Goal: Task Accomplishment & Management: Manage account settings

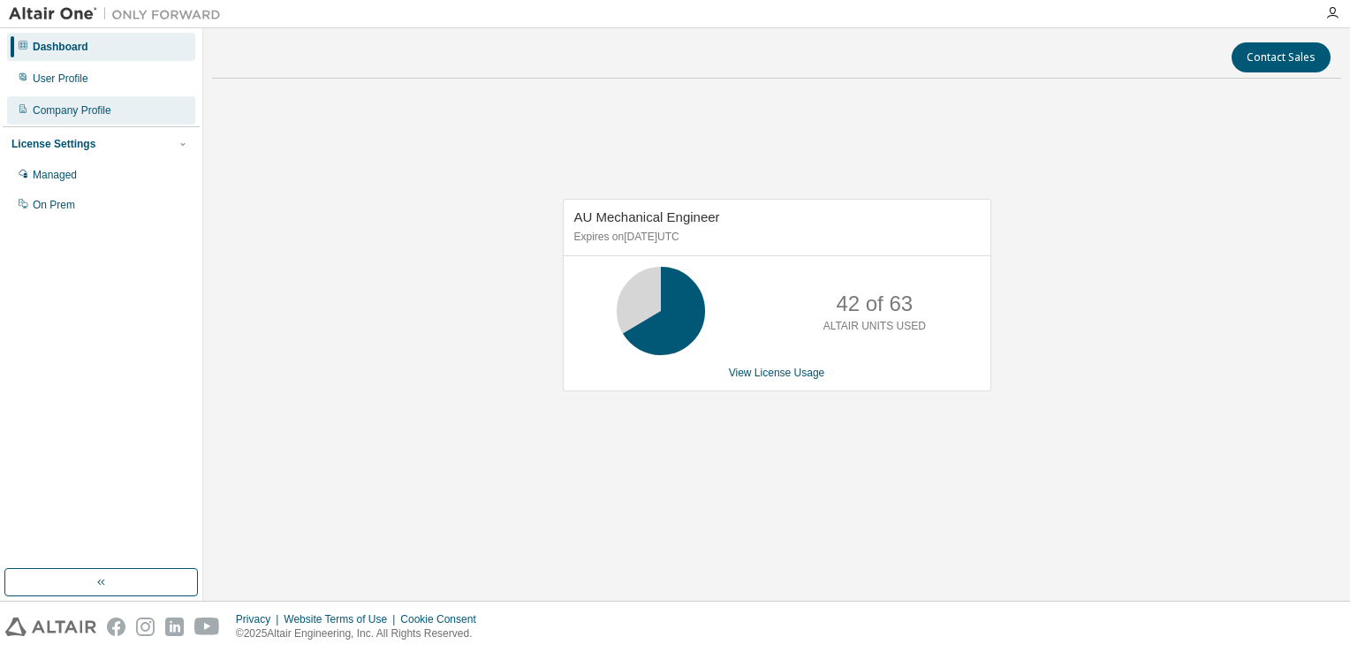
click at [81, 119] on div "Company Profile" at bounding box center [101, 110] width 188 height 28
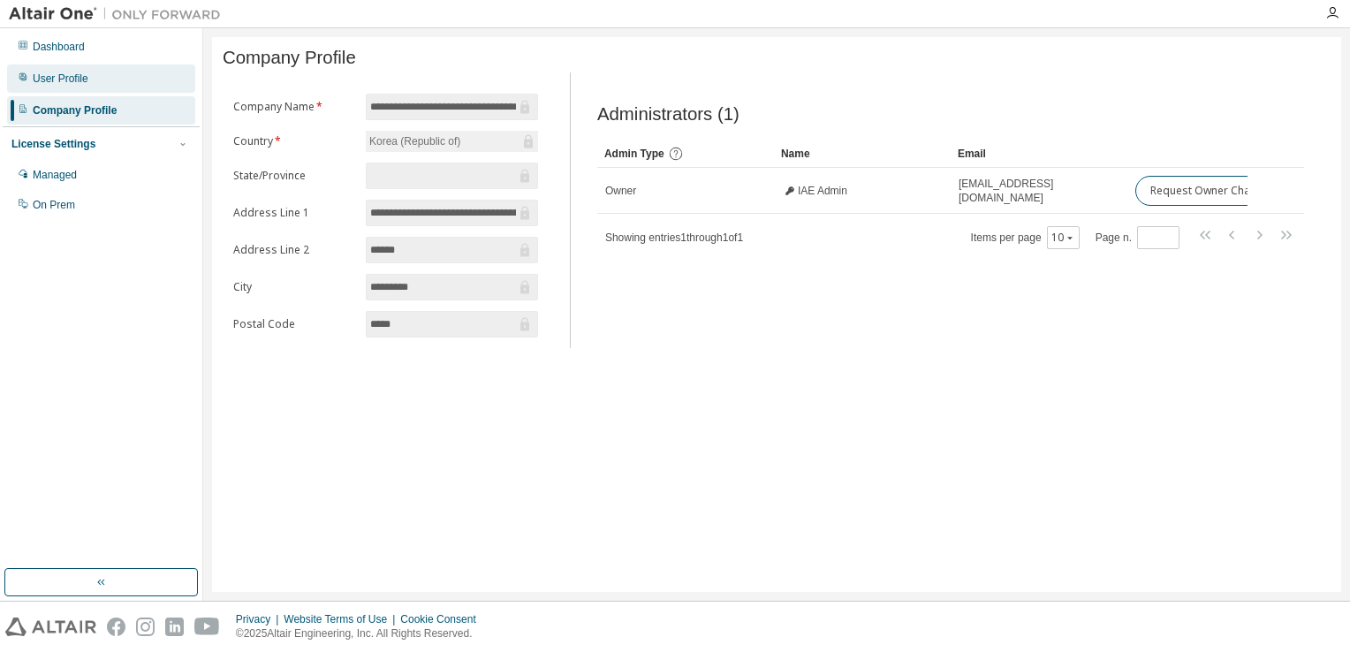
click at [81, 76] on div "User Profile" at bounding box center [61, 79] width 56 height 14
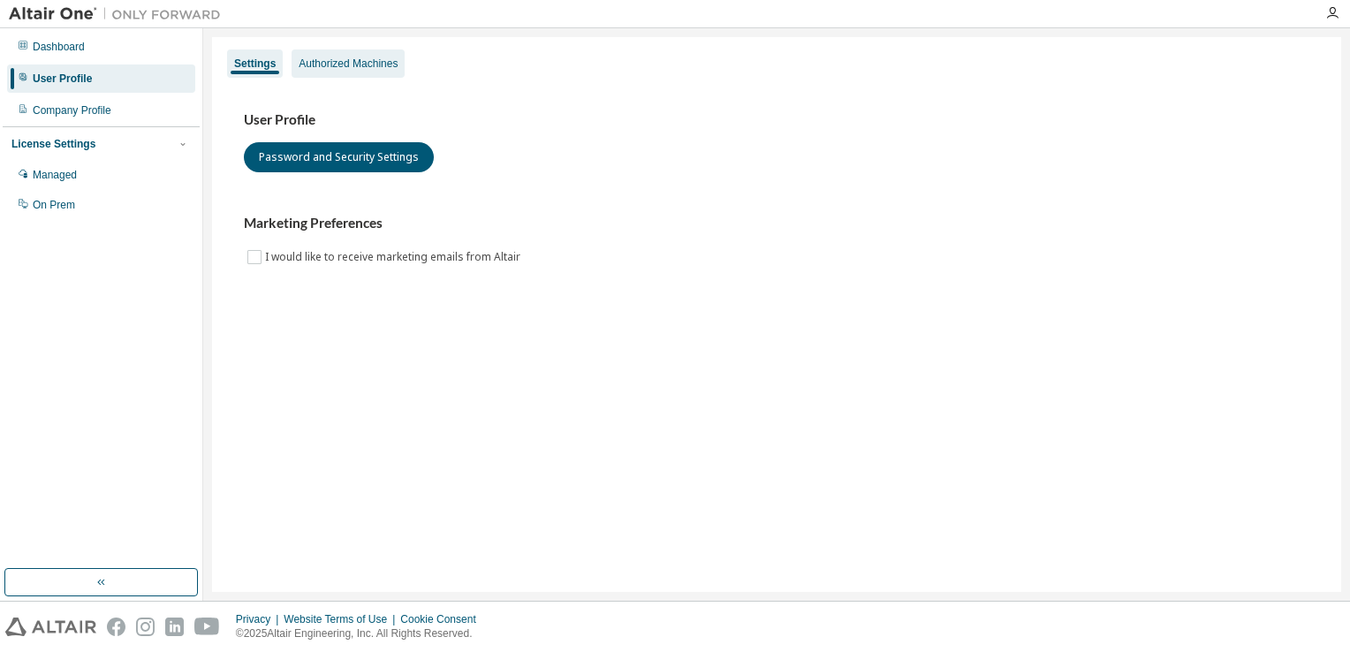
click at [354, 62] on div "Authorized Machines" at bounding box center [348, 64] width 99 height 14
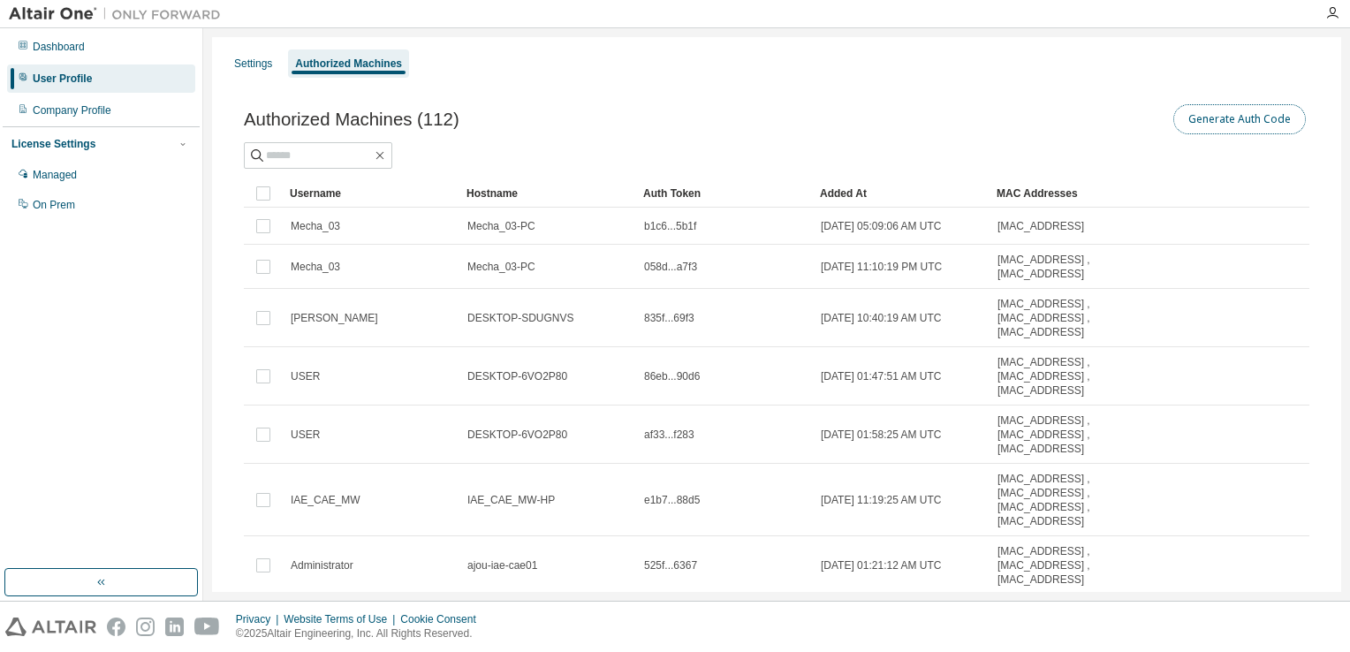
click at [1232, 130] on button "Generate Auth Code" at bounding box center [1239, 119] width 133 height 30
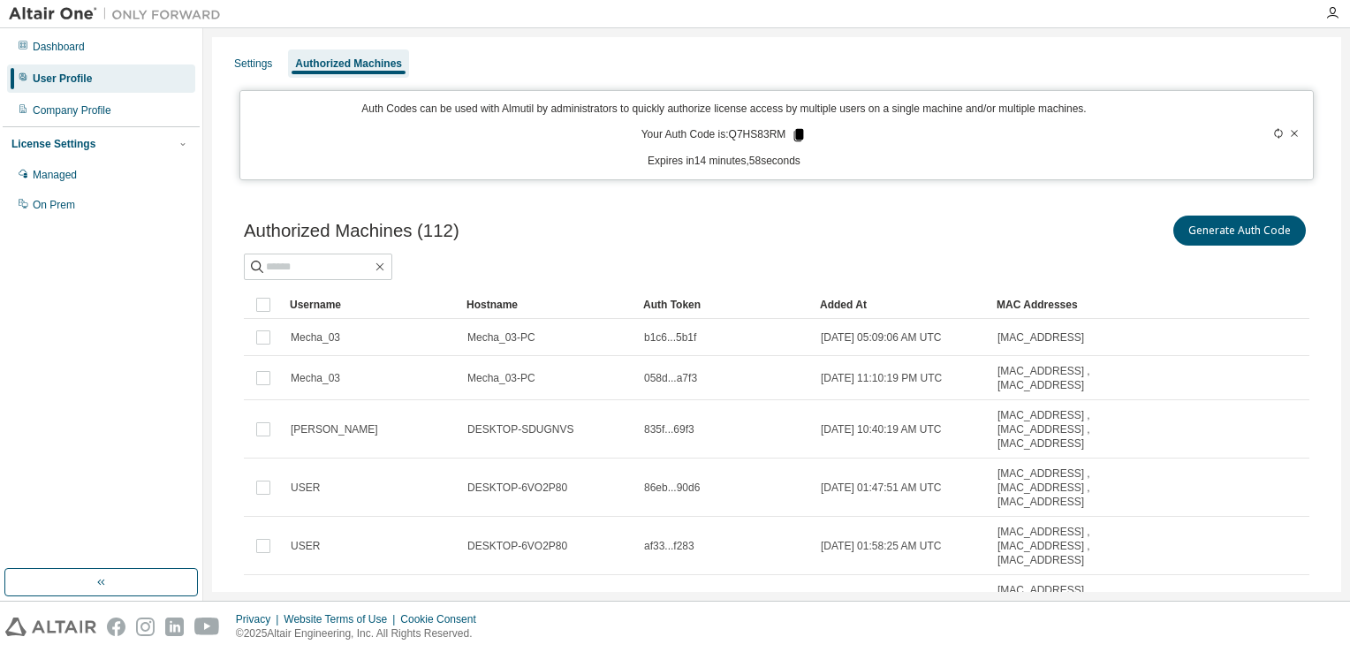
click at [794, 133] on icon at bounding box center [799, 135] width 10 height 12
